Goal: Transaction & Acquisition: Purchase product/service

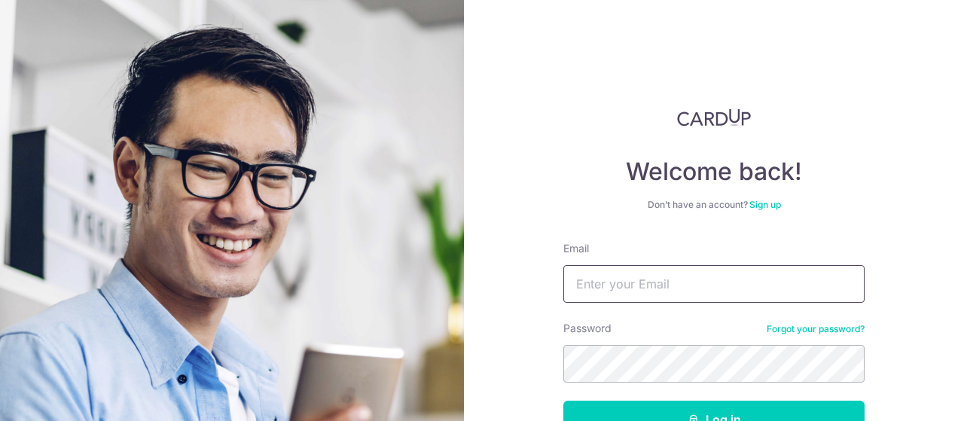
click at [655, 279] on input "Email" at bounding box center [713, 284] width 301 height 38
type input "[EMAIL_ADDRESS][DOMAIN_NAME]"
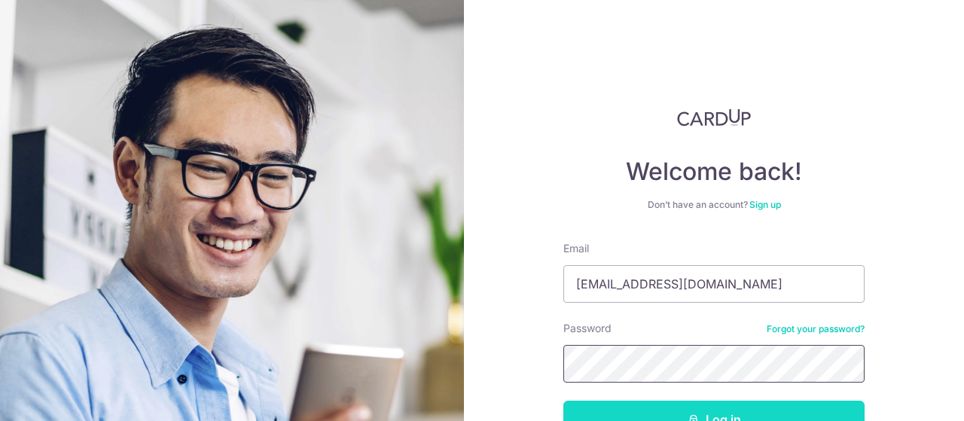
scroll to position [17, 0]
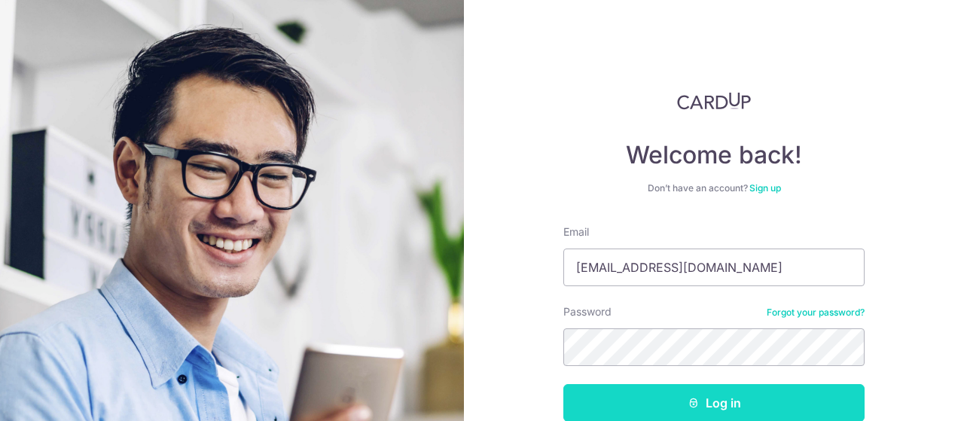
click at [735, 410] on button "Log in" at bounding box center [713, 403] width 301 height 38
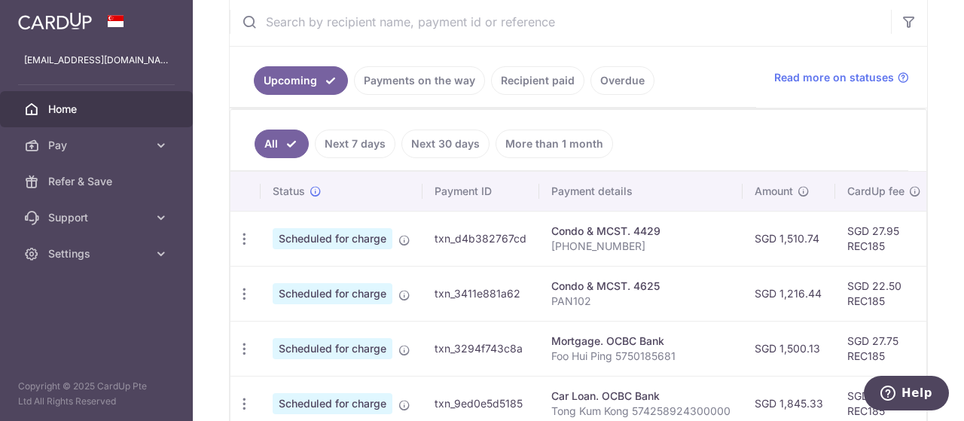
scroll to position [66, 0]
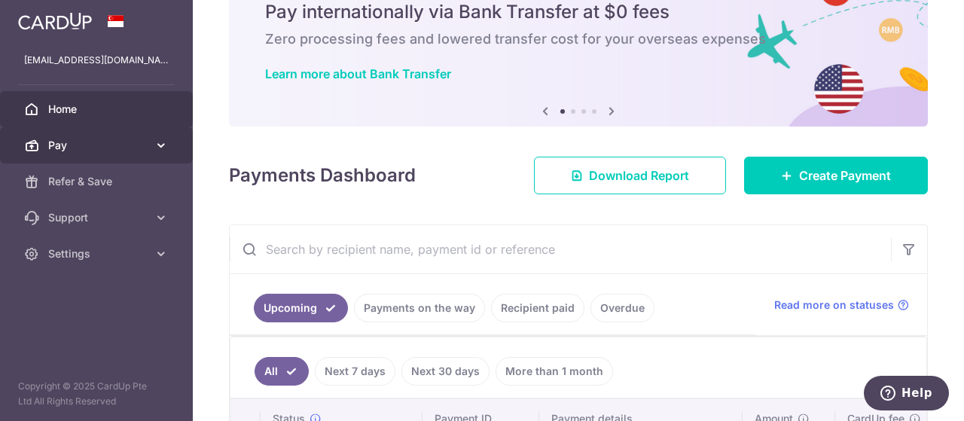
click at [84, 148] on span "Pay" at bounding box center [97, 145] width 99 height 15
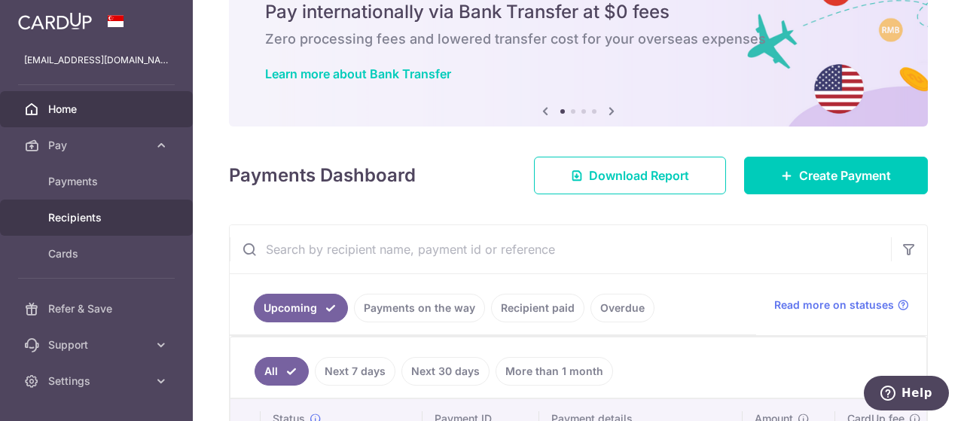
click at [87, 216] on span "Recipients" at bounding box center [97, 217] width 99 height 15
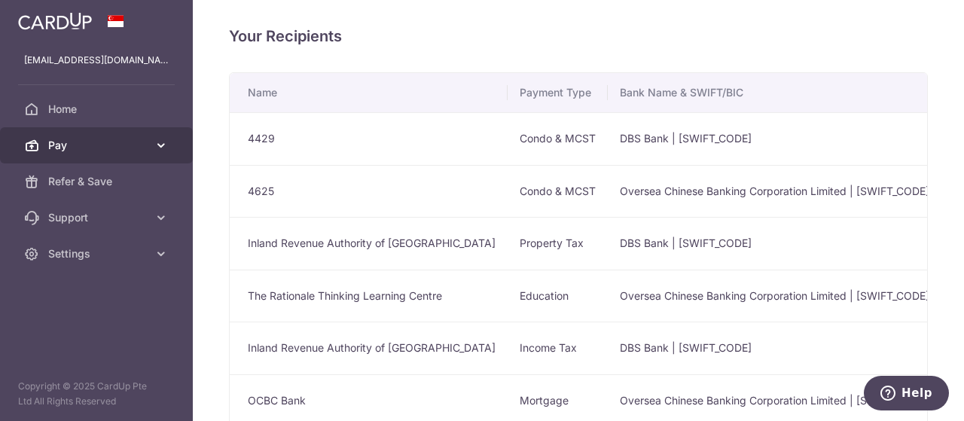
click at [72, 145] on span "Pay" at bounding box center [97, 145] width 99 height 15
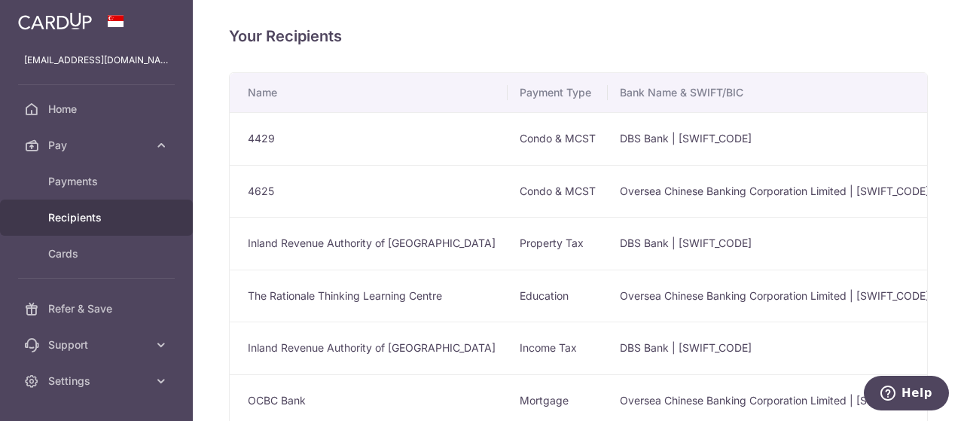
click at [79, 216] on span "Recipients" at bounding box center [97, 217] width 99 height 15
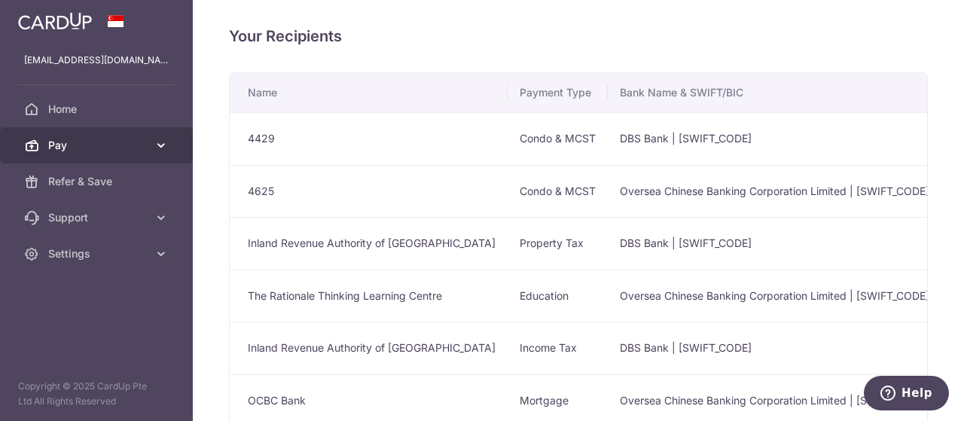
drag, startPoint x: 89, startPoint y: 133, endPoint x: 84, endPoint y: 142, distance: 9.4
click at [84, 142] on span "Pay" at bounding box center [97, 145] width 99 height 15
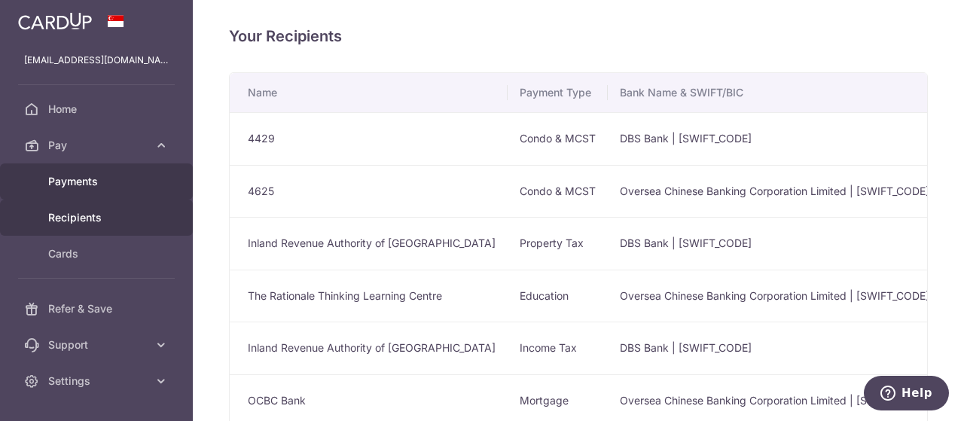
click at [83, 177] on span "Payments" at bounding box center [97, 181] width 99 height 15
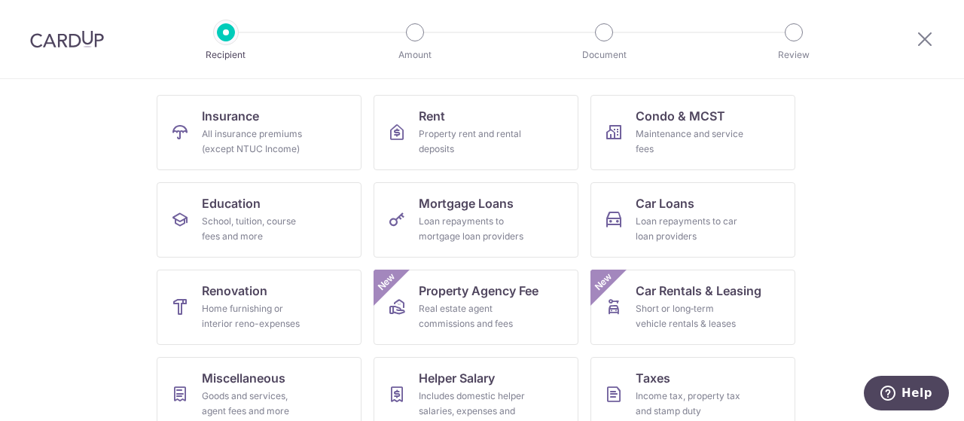
scroll to position [102, 0]
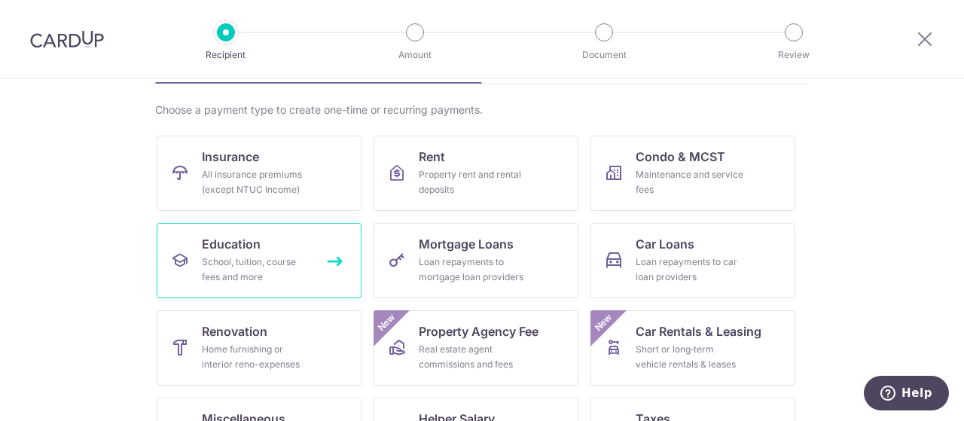
click at [236, 266] on div "School, tuition, course fees and more" at bounding box center [256, 269] width 108 height 30
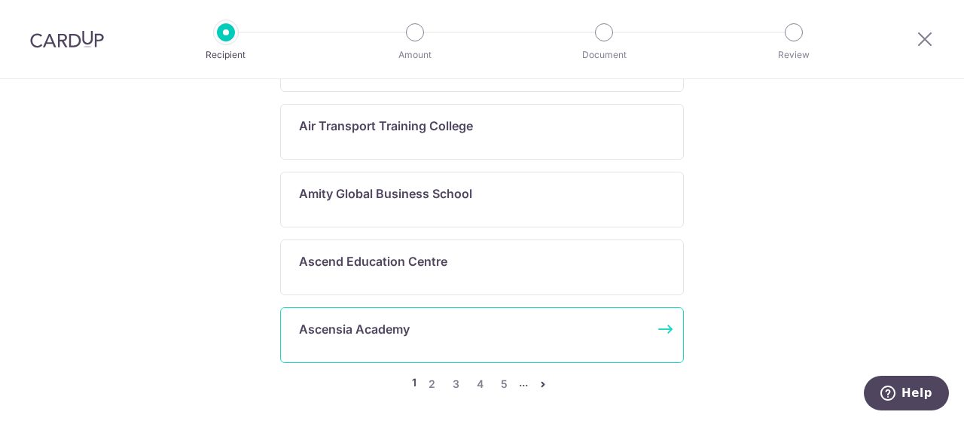
scroll to position [1308, 0]
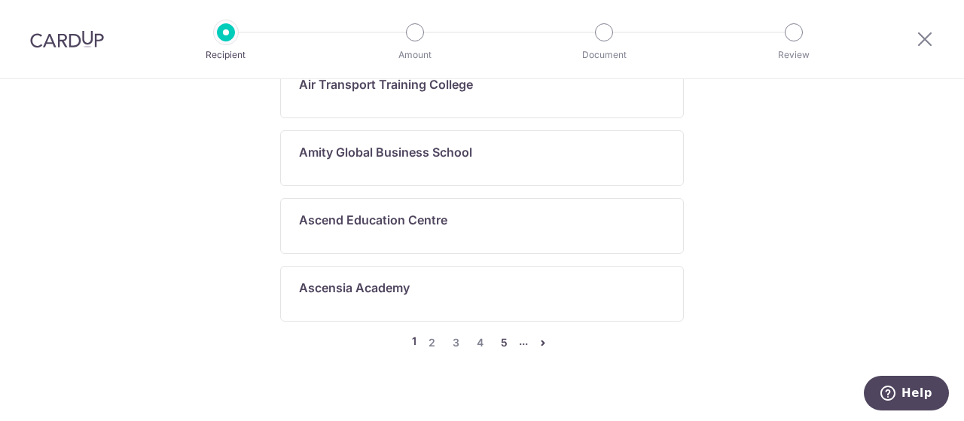
click at [498, 333] on link "5" at bounding box center [504, 342] width 18 height 18
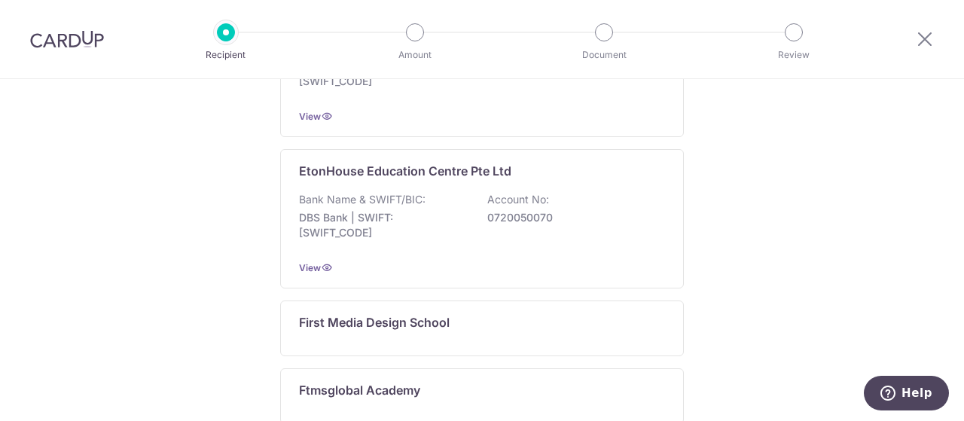
scroll to position [1287, 0]
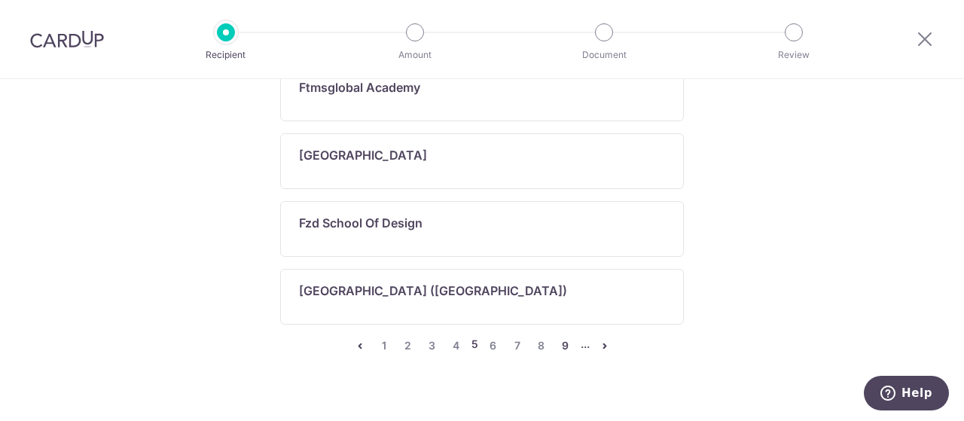
click at [557, 345] on link "9" at bounding box center [565, 345] width 18 height 18
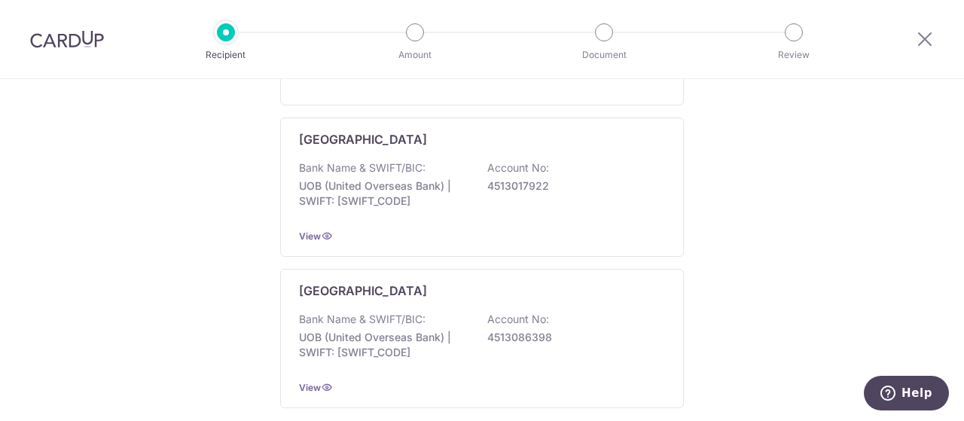
scroll to position [0, 0]
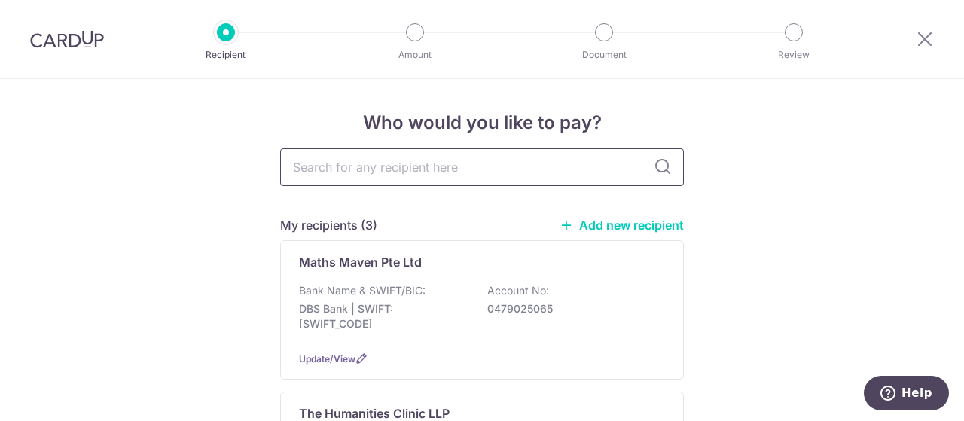
click at [418, 173] on input "text" at bounding box center [481, 167] width 403 height 38
drag, startPoint x: 587, startPoint y: 234, endPoint x: 604, endPoint y: 229, distance: 18.1
click at [604, 229] on link "Add new recipient" at bounding box center [621, 225] width 124 height 15
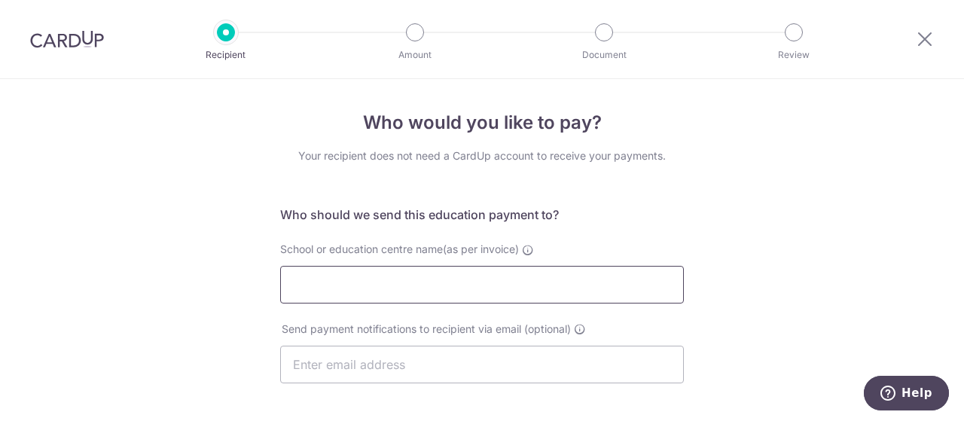
click at [441, 274] on input "School or education centre name(as per invoice)" at bounding box center [481, 285] width 403 height 38
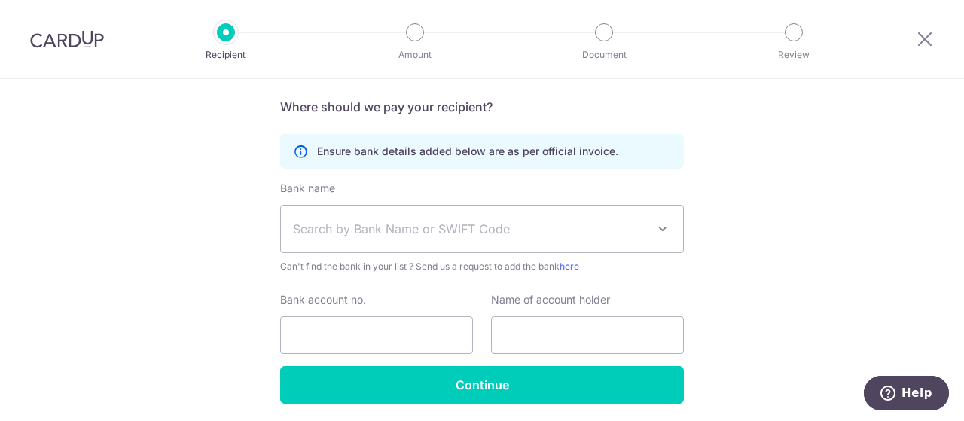
scroll to position [298, 0]
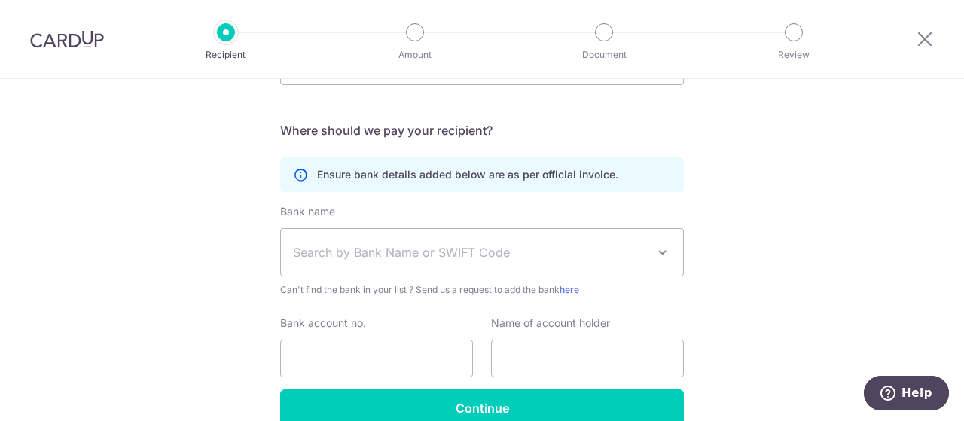
click at [500, 251] on span "Search by Bank Name or SWIFT Code" at bounding box center [470, 252] width 354 height 18
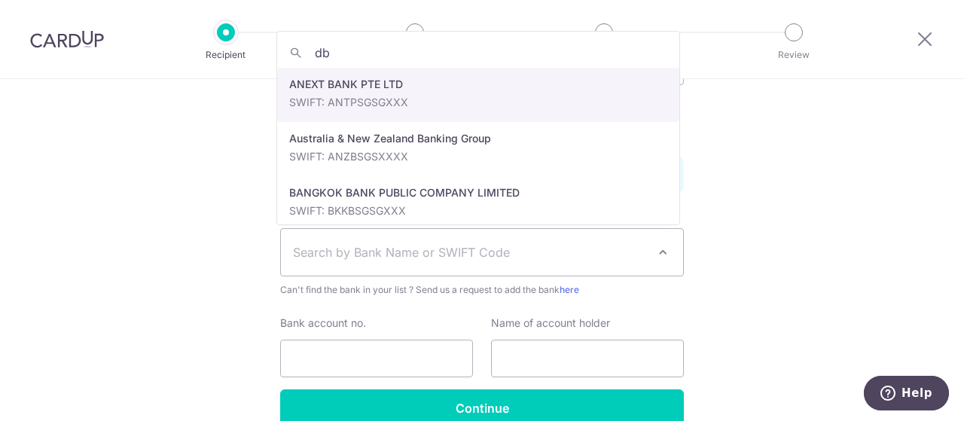
type input "dbs"
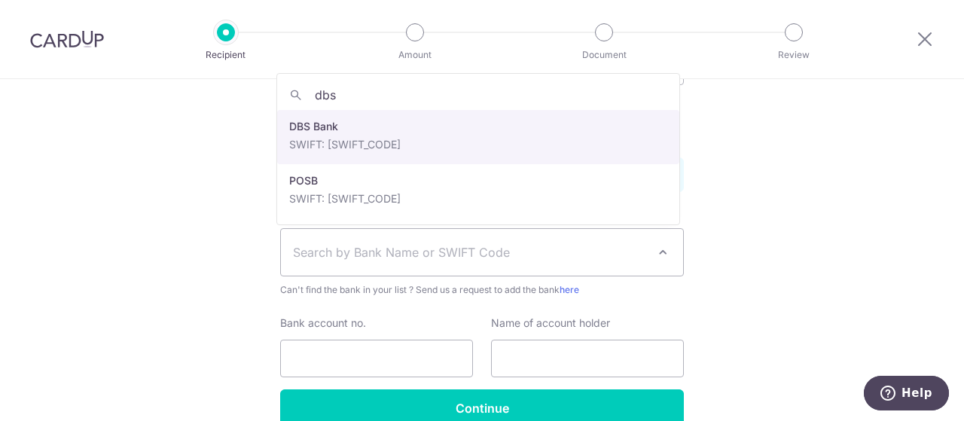
select select "6"
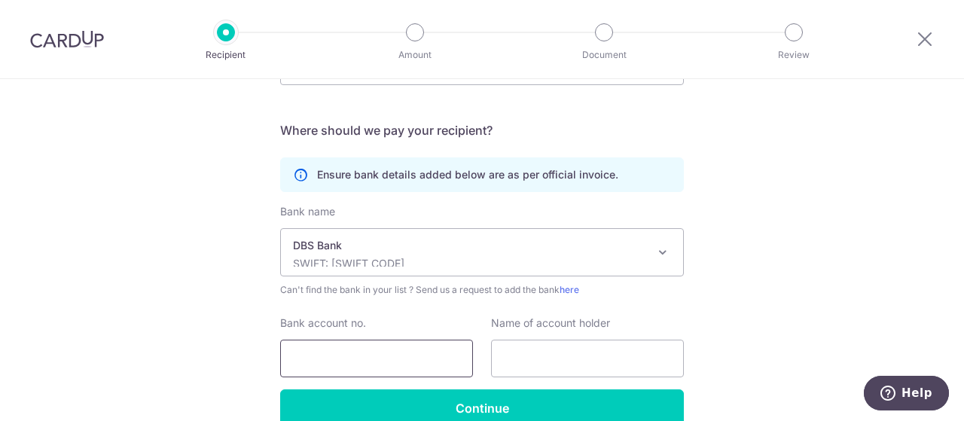
click at [393, 364] on input "Bank account no." at bounding box center [376, 359] width 193 height 38
type input "0721179008"
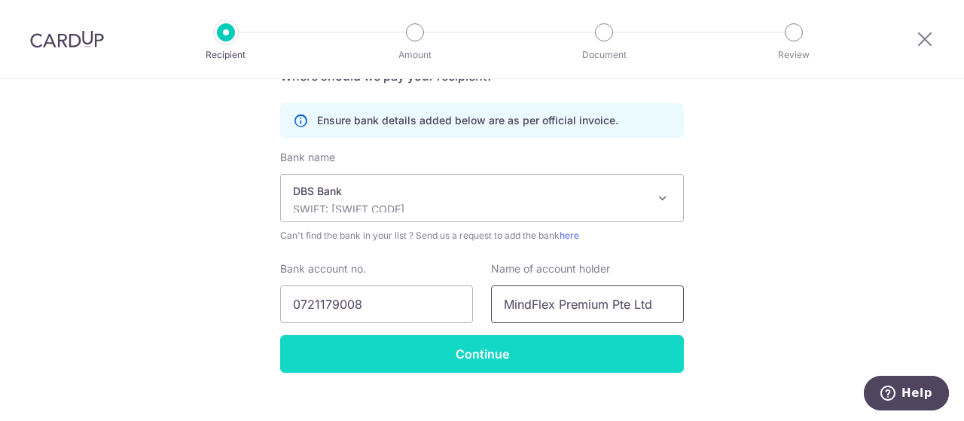
scroll to position [373, 0]
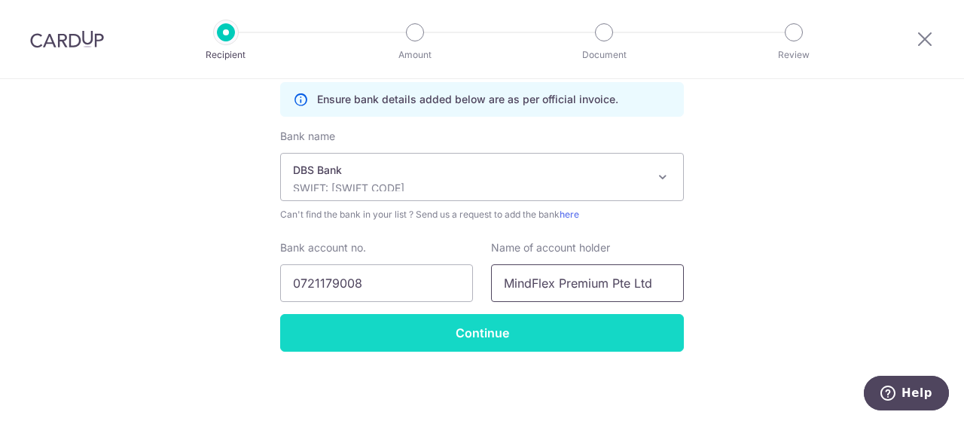
type input "MindFlex Premium Pte Ltd"
click at [428, 330] on input "Continue" at bounding box center [481, 333] width 403 height 38
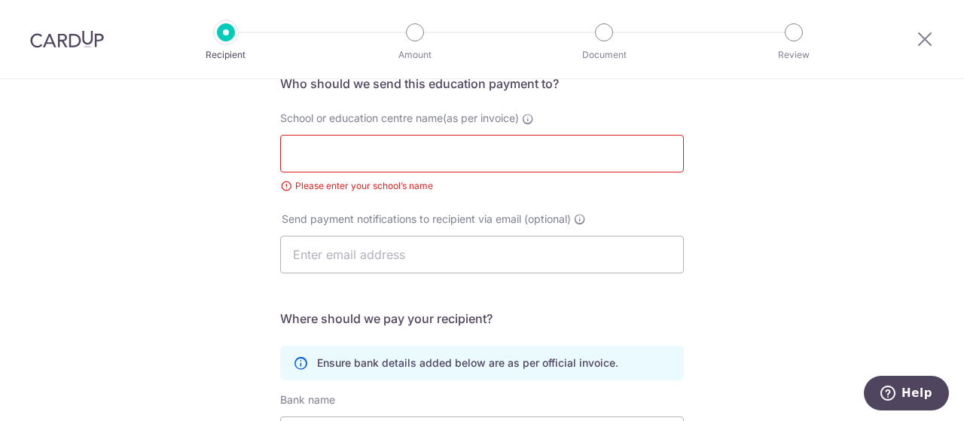
scroll to position [93, 0]
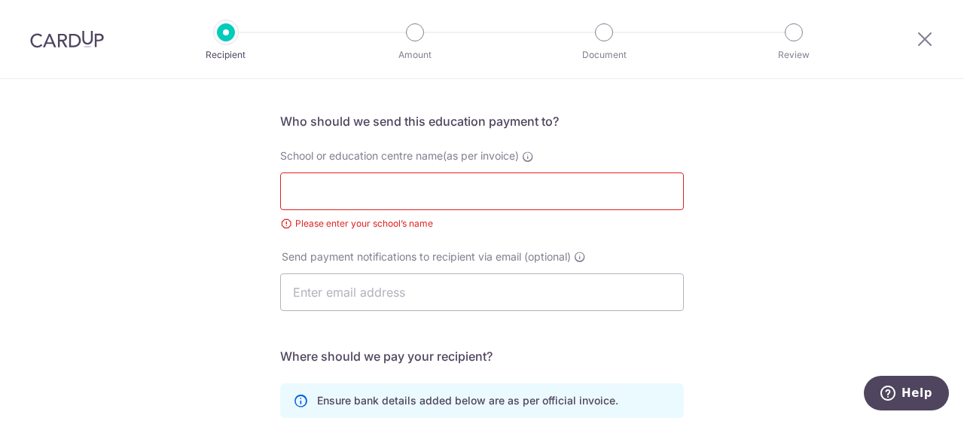
click at [355, 196] on input "School or education centre name(as per invoice)" at bounding box center [481, 191] width 403 height 38
type input "Mindflex Premium Pte Ltd"
drag, startPoint x: 423, startPoint y: 300, endPoint x: 431, endPoint y: 288, distance: 13.6
click at [431, 288] on input "text" at bounding box center [481, 292] width 403 height 38
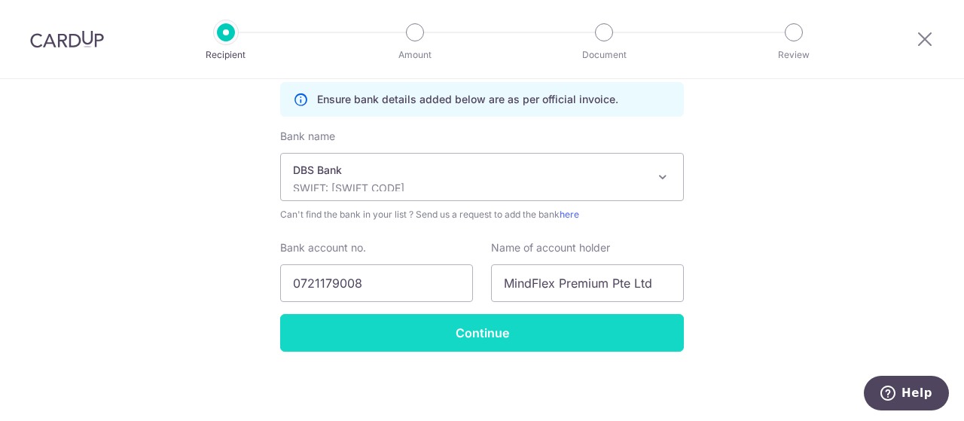
click at [455, 338] on input "Continue" at bounding box center [481, 333] width 403 height 38
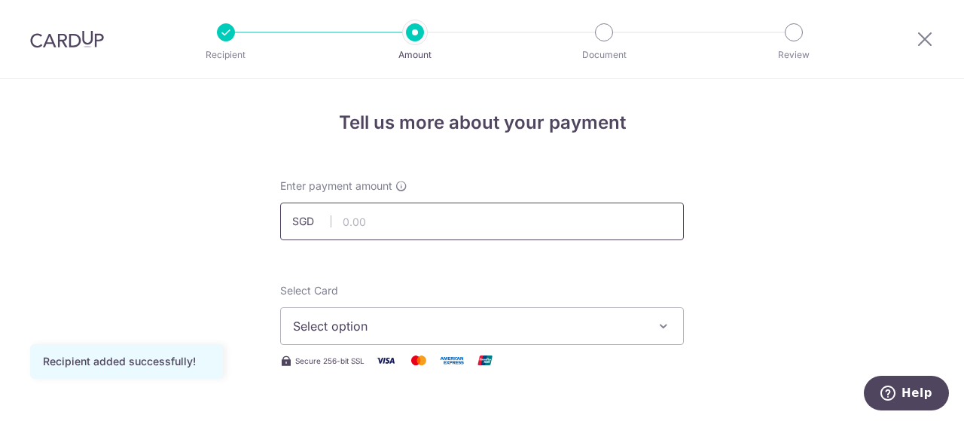
drag, startPoint x: 426, startPoint y: 225, endPoint x: 425, endPoint y: 216, distance: 9.1
click at [425, 216] on input "text" at bounding box center [481, 221] width 403 height 38
type input "680.00"
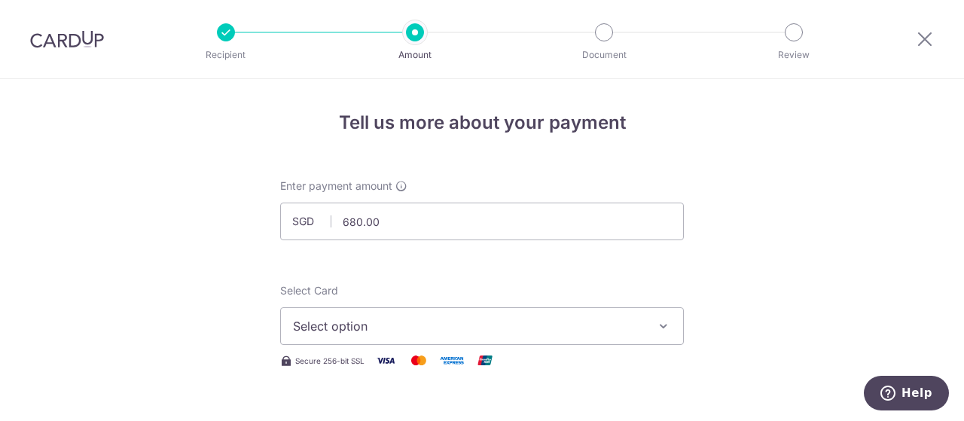
click at [659, 319] on icon "button" at bounding box center [663, 325] width 15 height 15
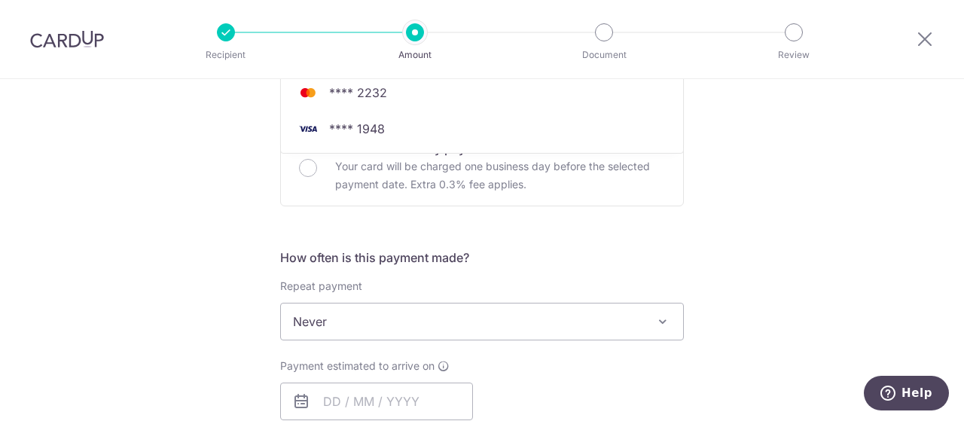
scroll to position [452, 0]
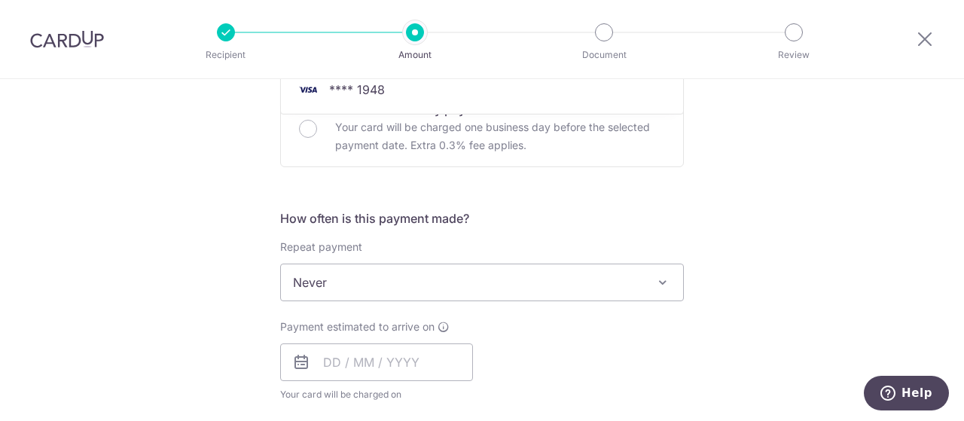
click at [420, 284] on span "Never" at bounding box center [482, 282] width 402 height 36
click at [419, 284] on span "Never" at bounding box center [482, 282] width 402 height 36
click at [366, 360] on input "text" at bounding box center [376, 362] width 193 height 38
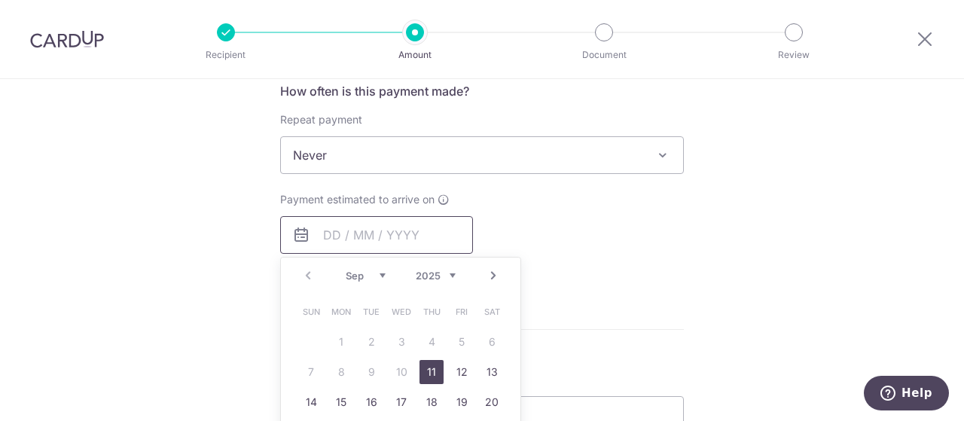
scroll to position [604, 0]
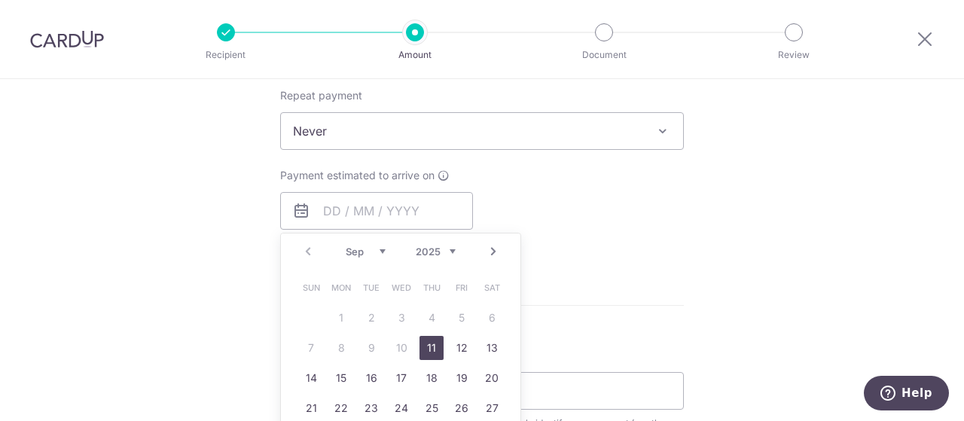
click at [422, 343] on link "11" at bounding box center [431, 348] width 24 height 24
type input "[DATE]"
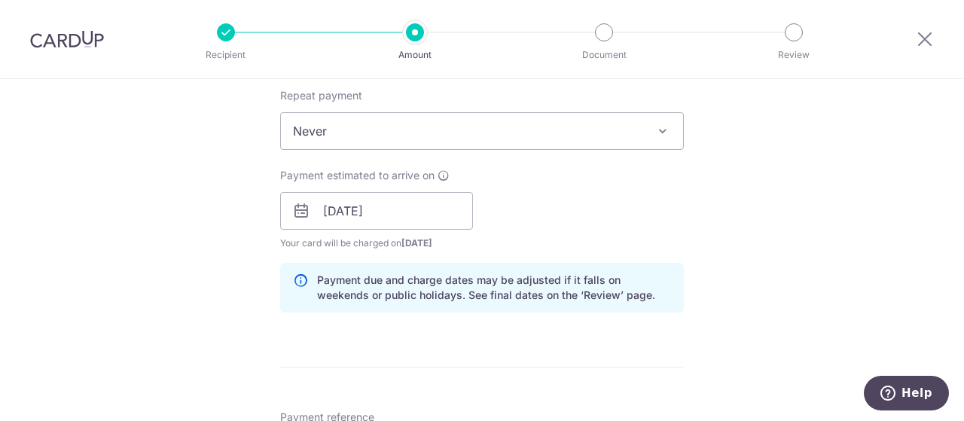
click at [410, 324] on form "Enter payment amount SGD 680.00 680.00 Recipient added successfully! Select Car…" at bounding box center [481, 201] width 403 height 1253
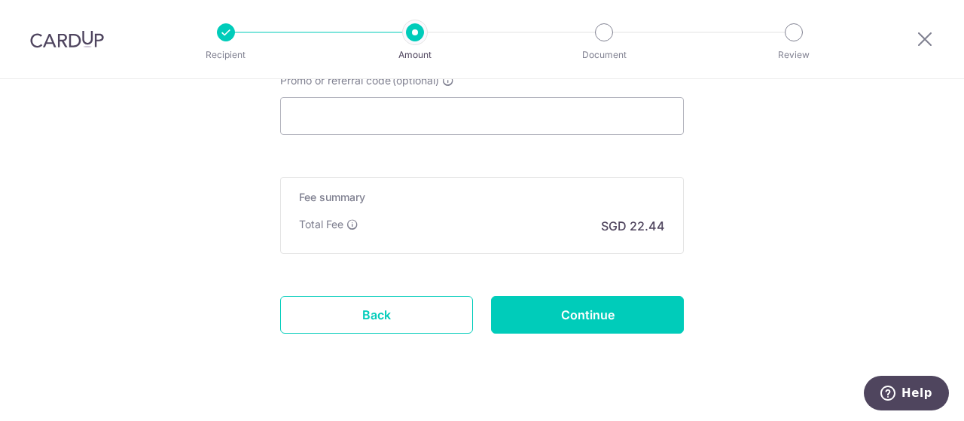
scroll to position [906, 0]
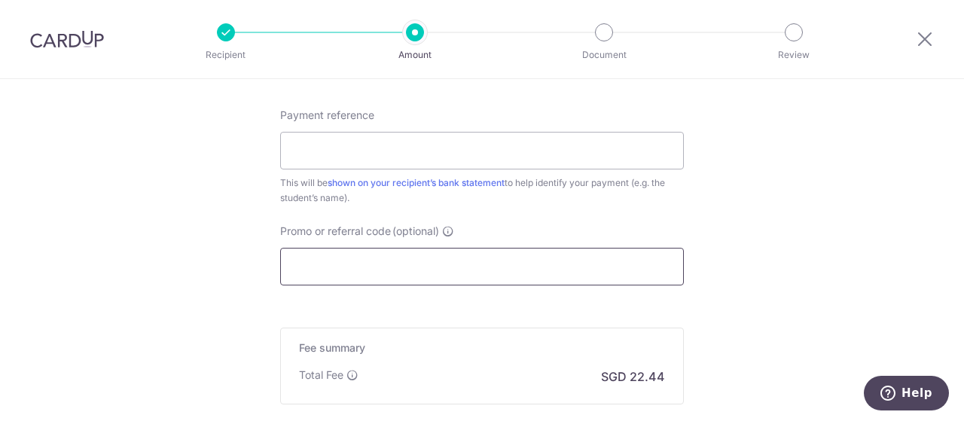
click at [382, 257] on input "Promo or referral code (optional)" at bounding box center [481, 267] width 403 height 38
